Goal: Check status: Check status

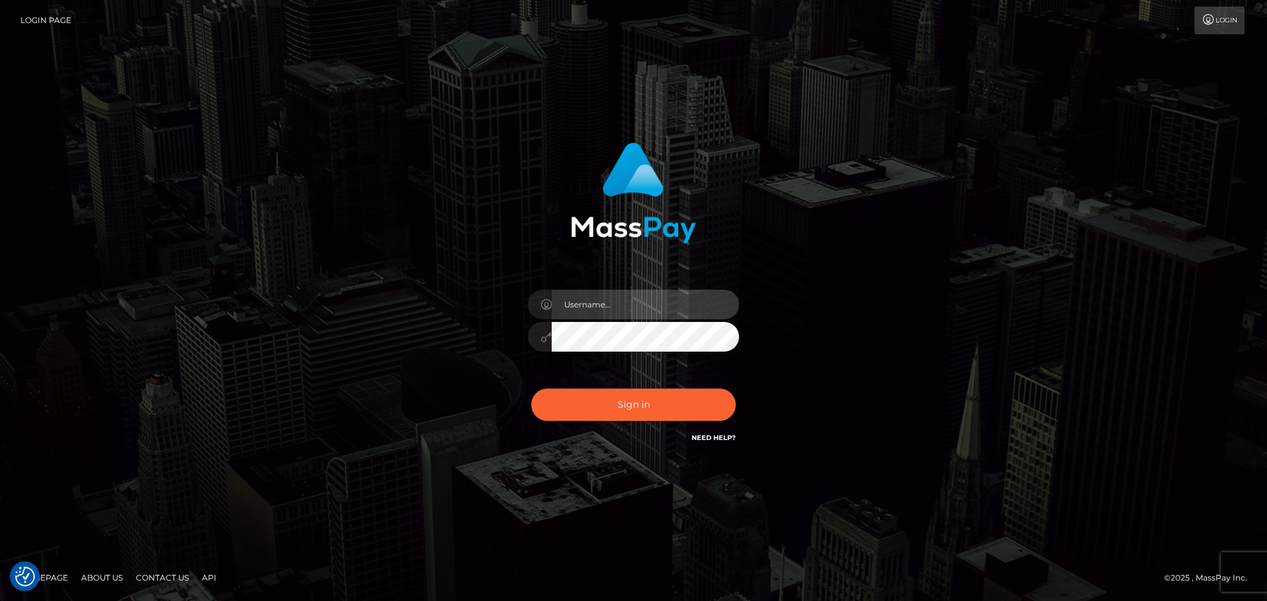
click at [658, 307] on input "text" at bounding box center [645, 305] width 187 height 30
type input "georgio.nmible"
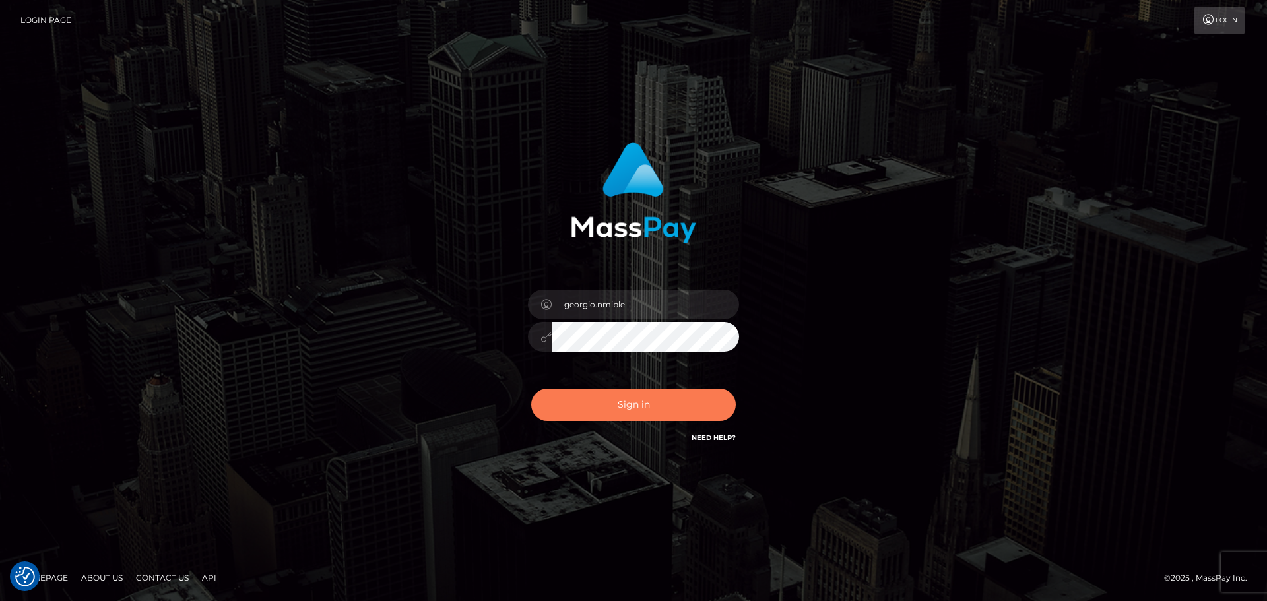
click at [620, 401] on button "Sign in" at bounding box center [633, 405] width 205 height 32
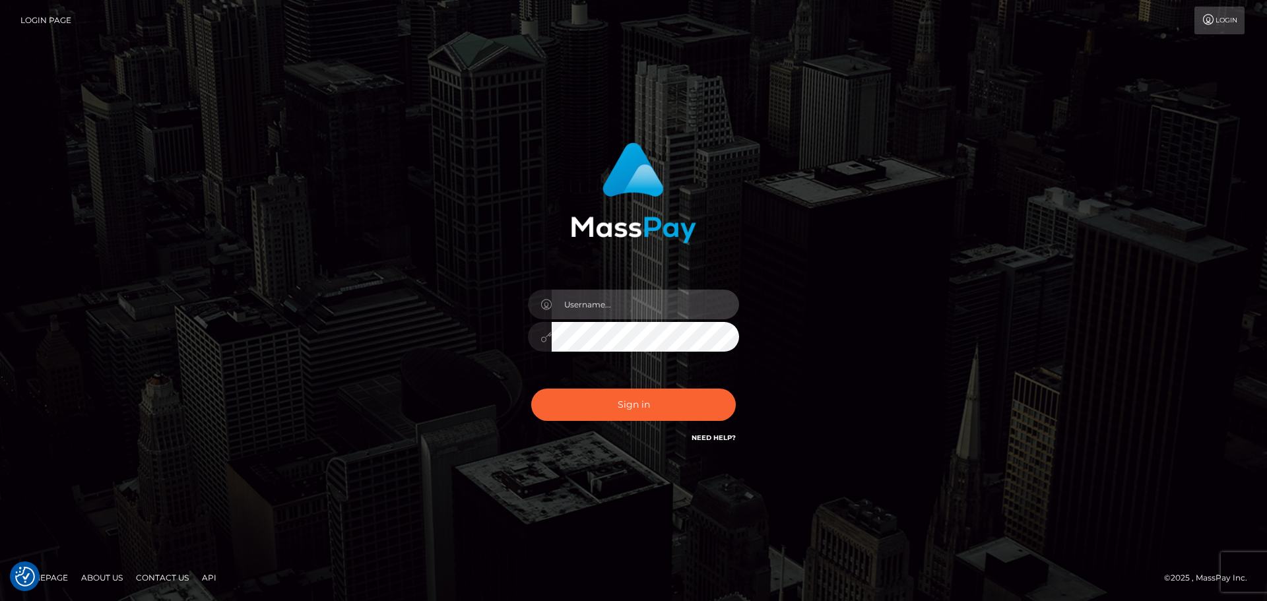
click at [620, 300] on input "text" at bounding box center [645, 305] width 187 height 30
type input "georgio.nmible"
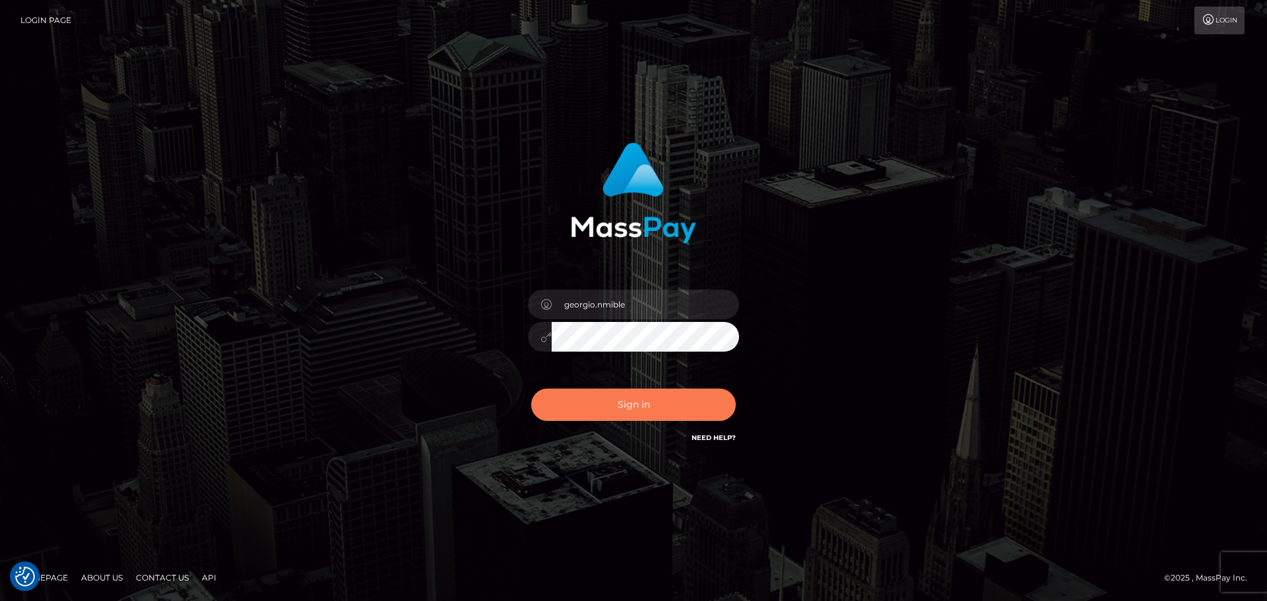
click at [642, 406] on button "Sign in" at bounding box center [633, 405] width 205 height 32
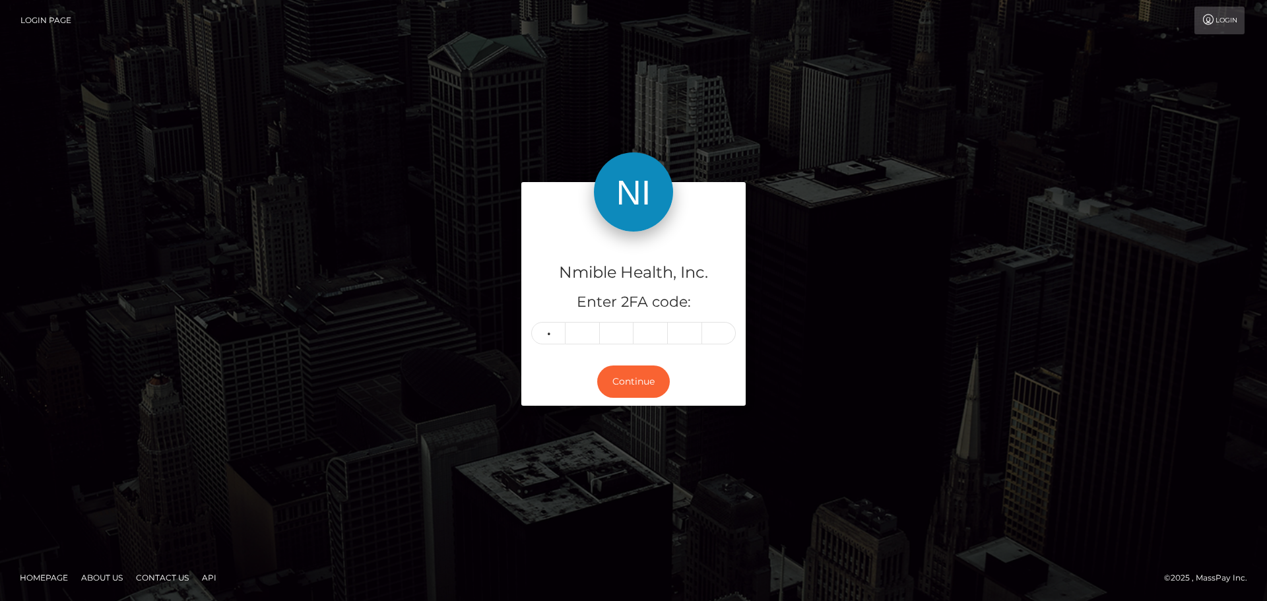
type input "2"
type input "4"
type input "7"
type input "0"
type input "1"
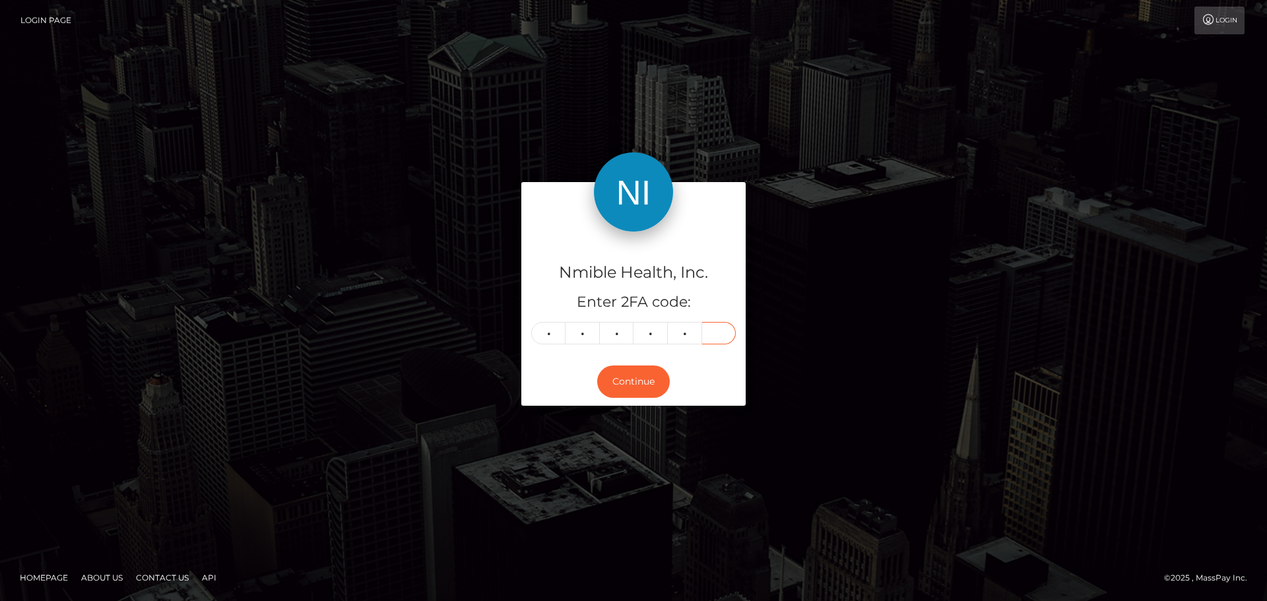
type input "7"
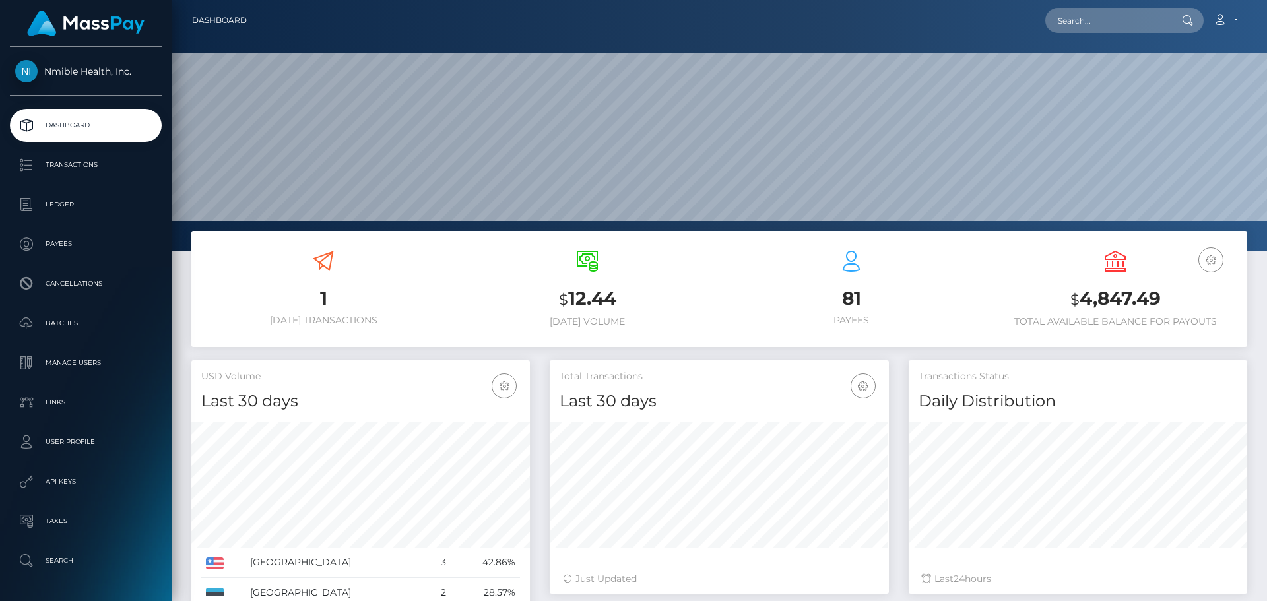
scroll to position [234, 339]
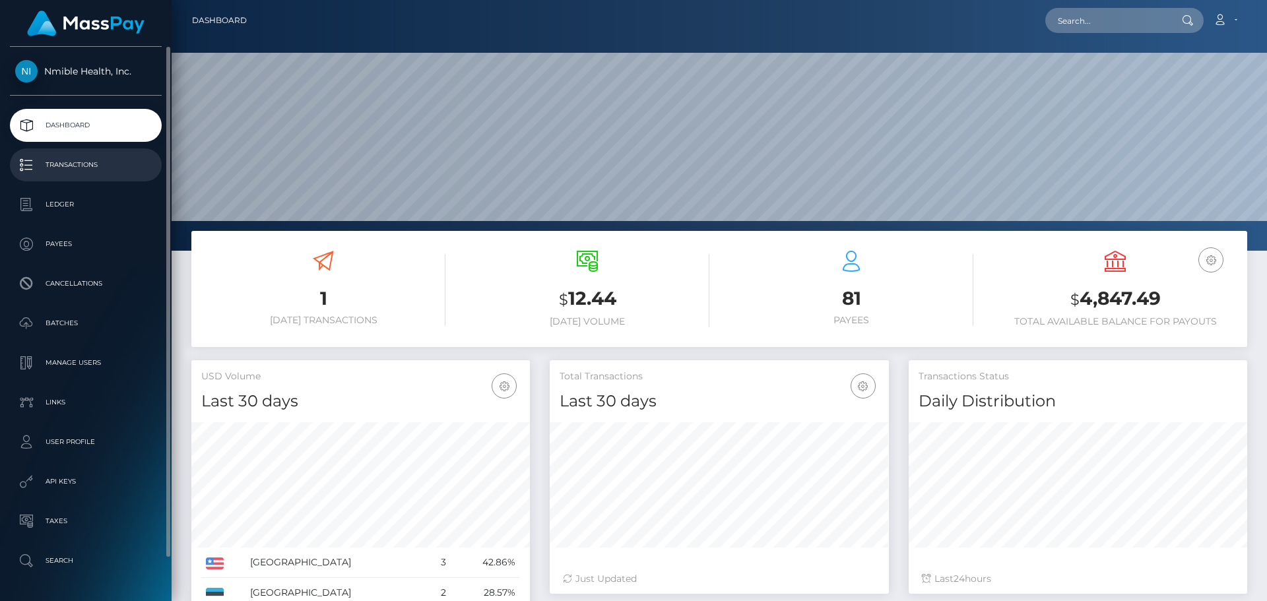
click at [81, 161] on p "Transactions" at bounding box center [85, 165] width 141 height 20
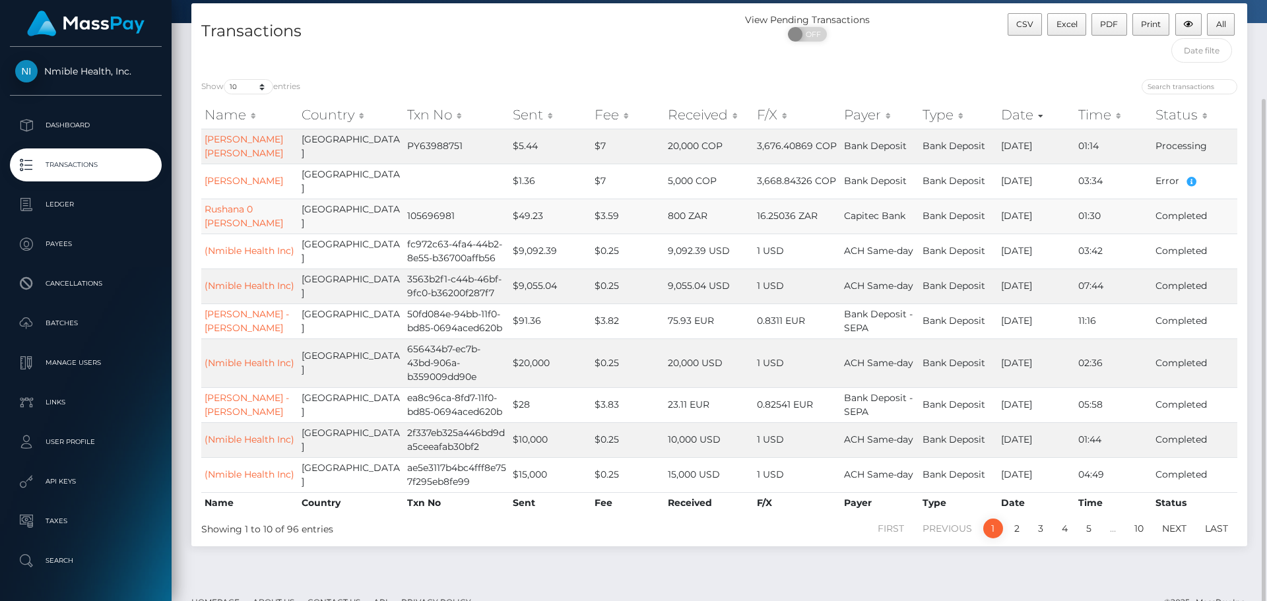
scroll to position [88, 0]
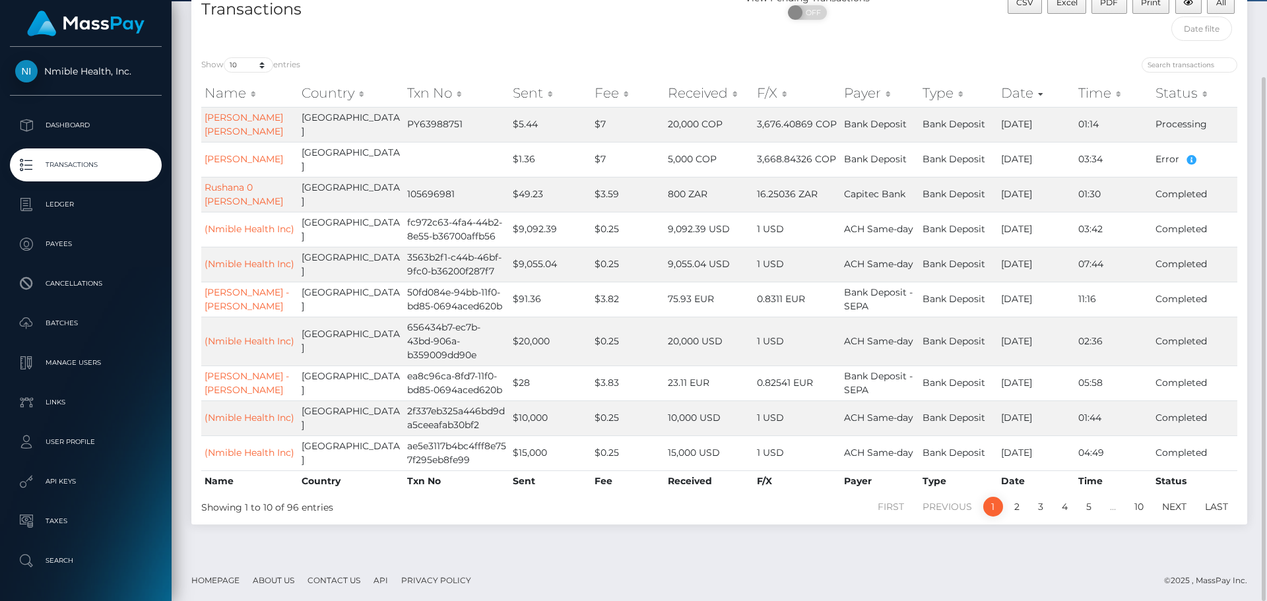
click at [653, 531] on div "Transactions View Pending Transactions ON OFF CSV Excel PDF Print All Show 10 2…" at bounding box center [718, 260] width 1075 height 556
click at [577, 28] on div "Transactions" at bounding box center [455, 19] width 528 height 56
click at [587, 64] on div "Show 10 25 50 100 250 500 1,000 3,500 entries" at bounding box center [455, 66] width 508 height 18
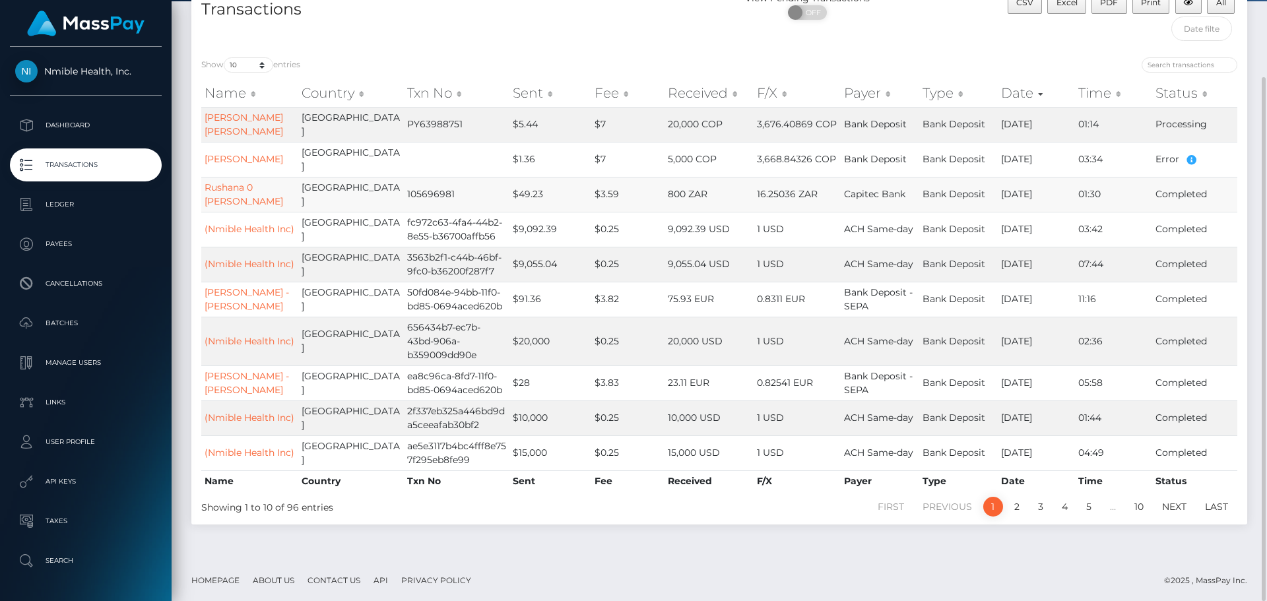
click at [637, 191] on td "$3.59" at bounding box center [627, 194] width 73 height 35
